Goal: Register for event/course

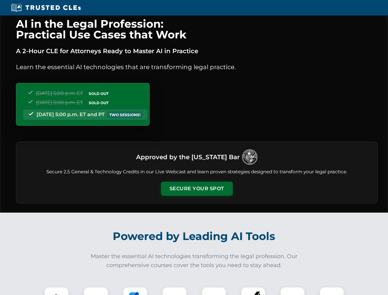
click at [197, 189] on button "Secure Your Spot" at bounding box center [197, 189] width 72 height 14
click at [57, 291] on img at bounding box center [57, 299] width 18 height 18
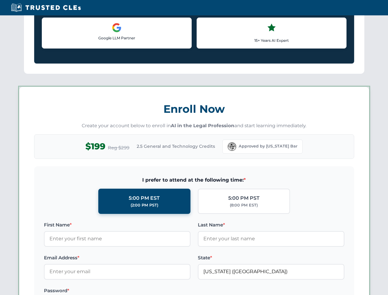
click at [135, 291] on label "Password *" at bounding box center [117, 290] width 147 height 7
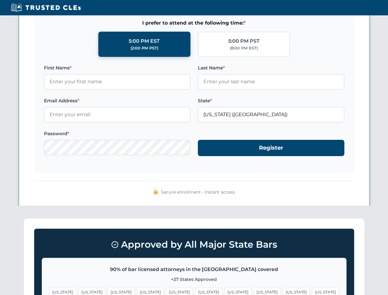
click at [283, 291] on span "[US_STATE]" at bounding box center [296, 292] width 27 height 9
